Goal: Communication & Community: Answer question/provide support

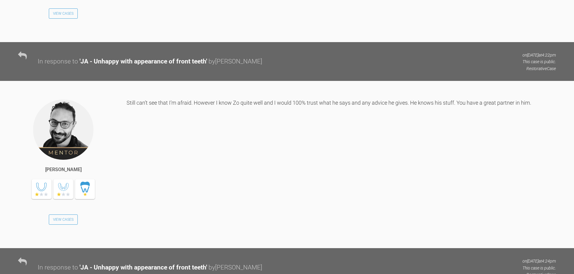
scroll to position [5081, 0]
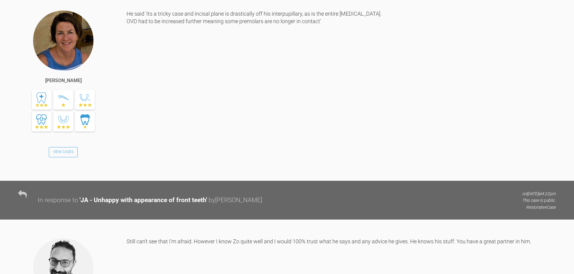
drag, startPoint x: 413, startPoint y: 109, endPoint x: 126, endPoint y: 108, distance: 287.3
drag, startPoint x: 125, startPoint y: 105, endPoint x: 154, endPoint y: 106, distance: 29.2
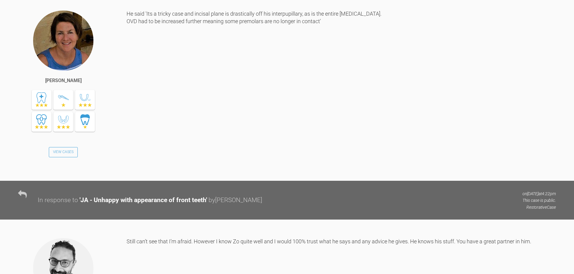
drag, startPoint x: 410, startPoint y: 106, endPoint x: 134, endPoint y: 107, distance: 275.5
copy div "file:///C:/Users/surgery2/AppData/Local/Microsoft/Windows/INetCache/Content.Out…"
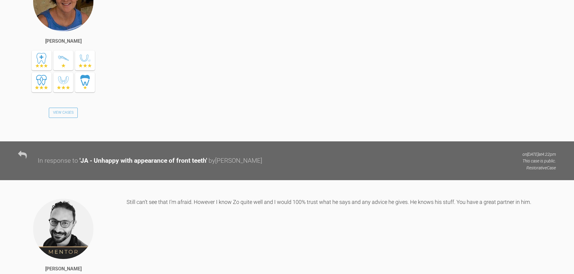
scroll to position [5141, 0]
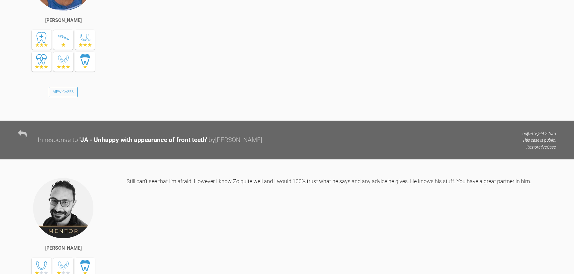
drag, startPoint x: 126, startPoint y: 47, endPoint x: 174, endPoint y: 46, distance: 47.9
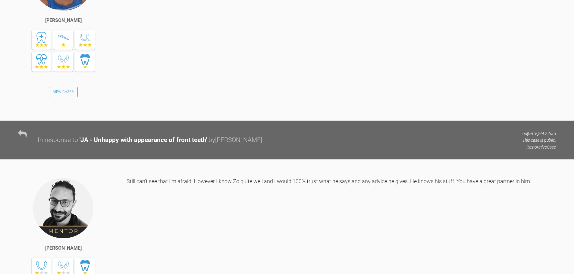
drag, startPoint x: 126, startPoint y: 47, endPoint x: 405, endPoint y: 51, distance: 278.6
copy div "file:///C:/Users/surgery2/AppData/Local/Microsoft/Windows/INetCache/Content.Out…"
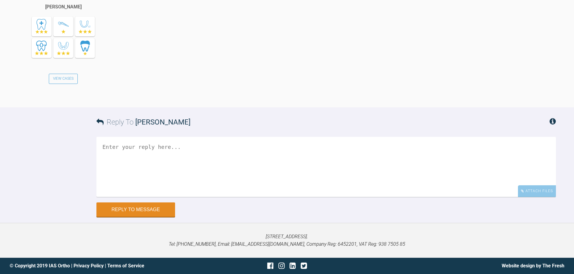
scroll to position [5894, 0]
click at [240, 160] on textarea at bounding box center [325, 167] width 459 height 60
paste textarea "The link you sent me looks like this: file:///C:/Users/surgery2/AppData/Local/M…"
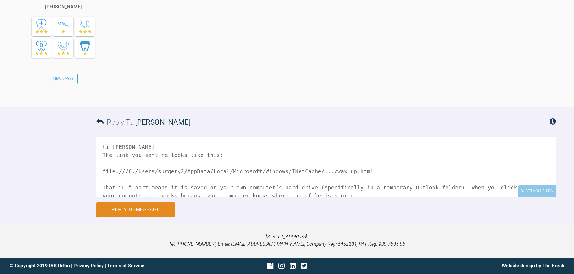
scroll to position [30, 0]
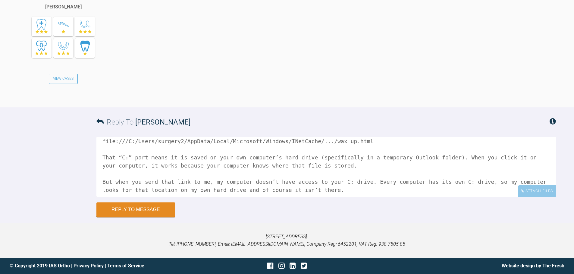
click at [488, 157] on textarea "hi [PERSON_NAME] The link you sent me looks like this: file:///C:/Users/surgery…" at bounding box center [325, 167] width 459 height 60
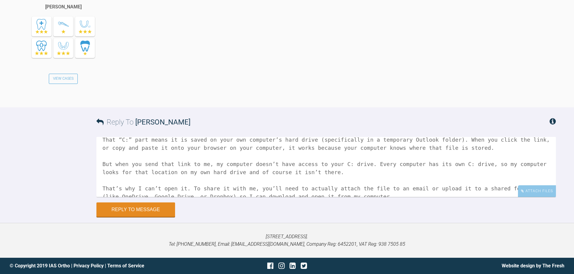
scroll to position [58, 0]
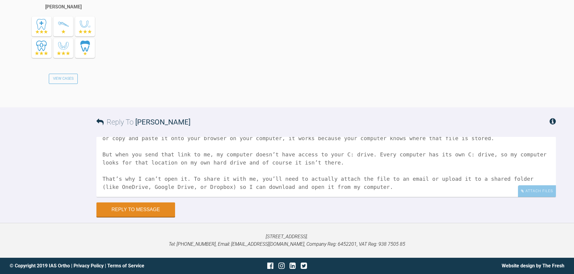
click at [365, 186] on textarea "hi [PERSON_NAME] The link you sent me looks like this: file:///C:/Users/surgery…" at bounding box center [325, 167] width 459 height 60
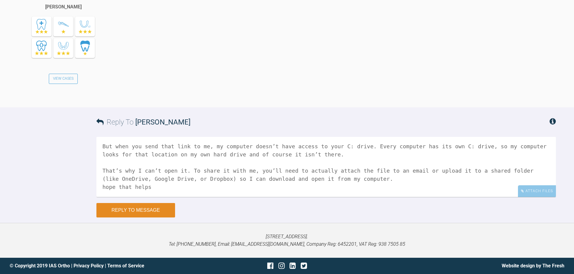
type textarea "hi [PERSON_NAME] The link you sent me looks like this: file:///C:/Users/surgery…"
click at [163, 211] on button "Reply to Message" at bounding box center [135, 210] width 79 height 14
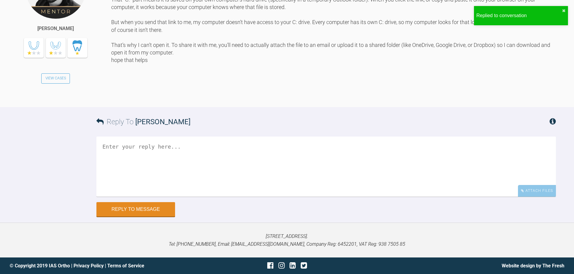
scroll to position [6094, 0]
